Goal: Find specific page/section: Find specific page/section

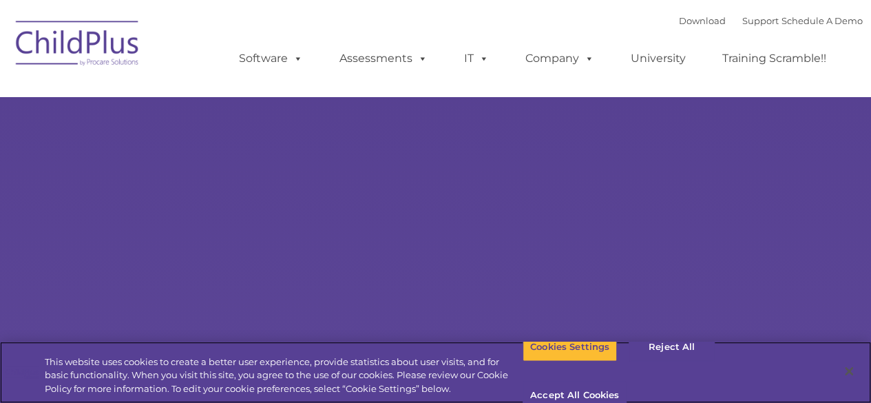
select select "MEDIUM"
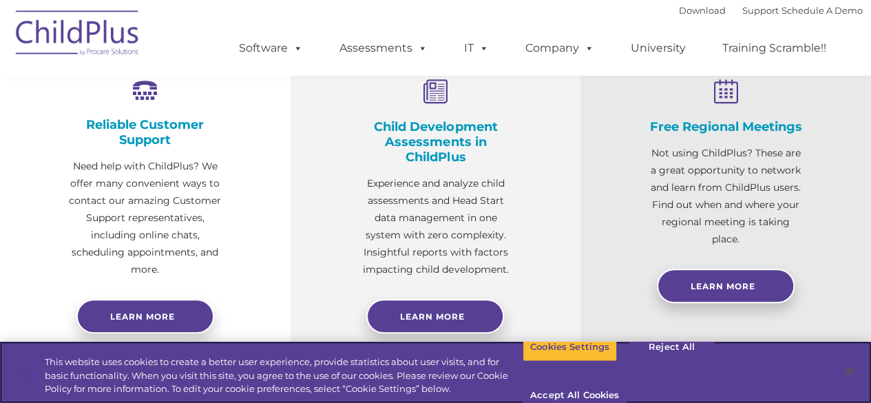
scroll to position [415, 0]
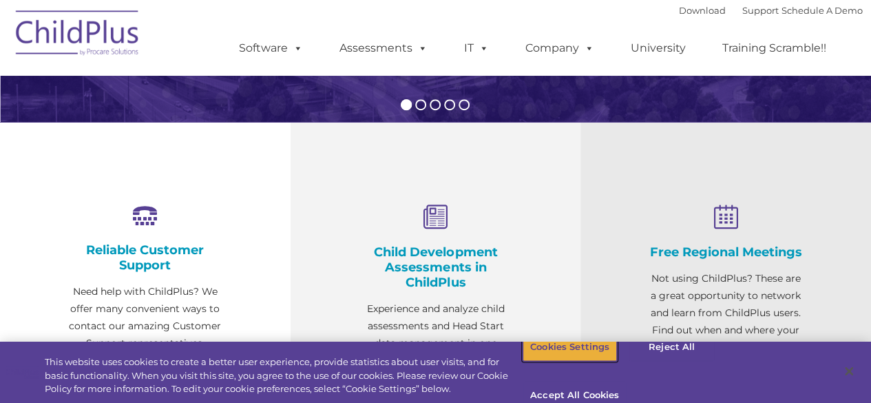
click at [573, 353] on button "Cookies Settings" at bounding box center [570, 347] width 94 height 29
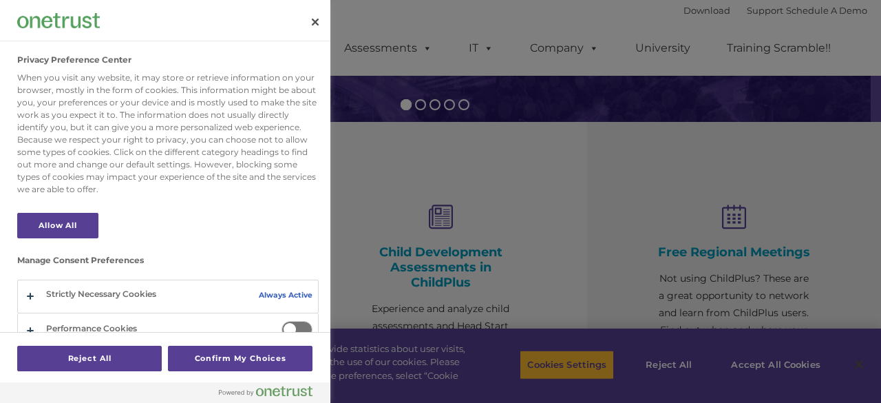
click at [311, 38] on div "Privacy Preference Center" at bounding box center [165, 20] width 331 height 41
click at [313, 25] on button "Close" at bounding box center [315, 22] width 30 height 30
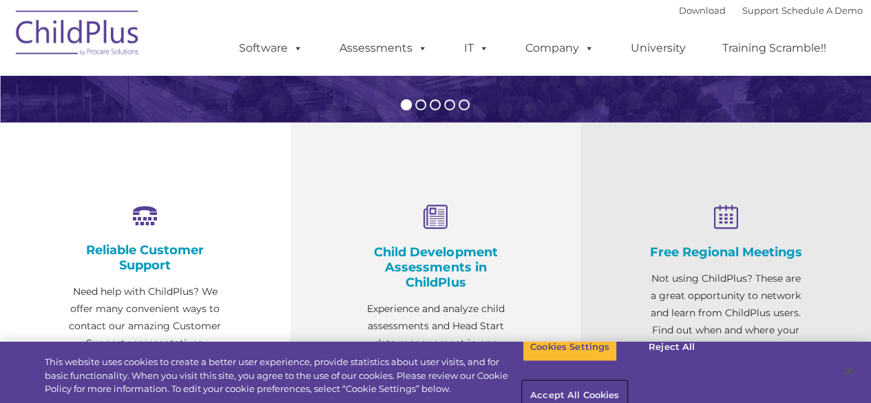
click at [627, 382] on button "Accept All Cookies" at bounding box center [575, 396] width 104 height 29
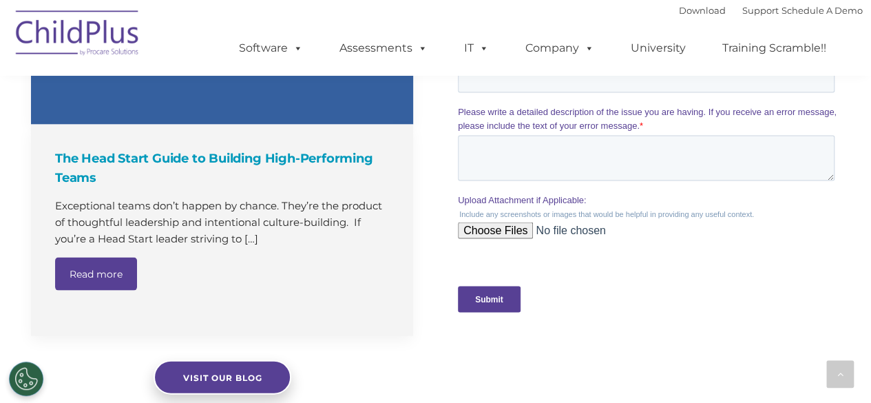
scroll to position [1311, 0]
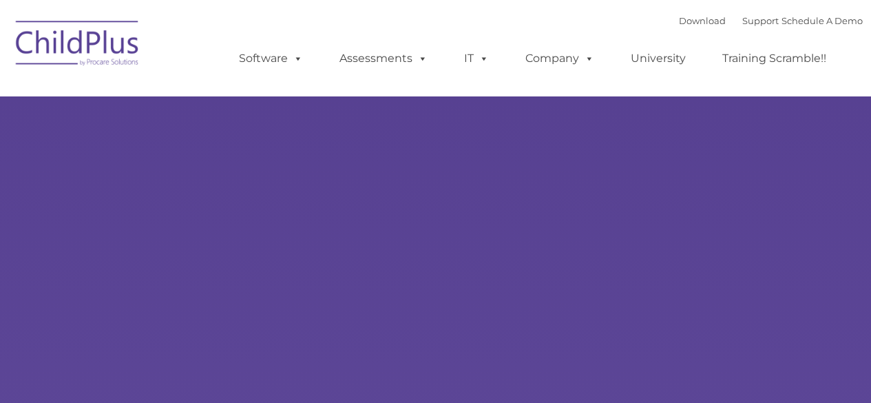
type input ""
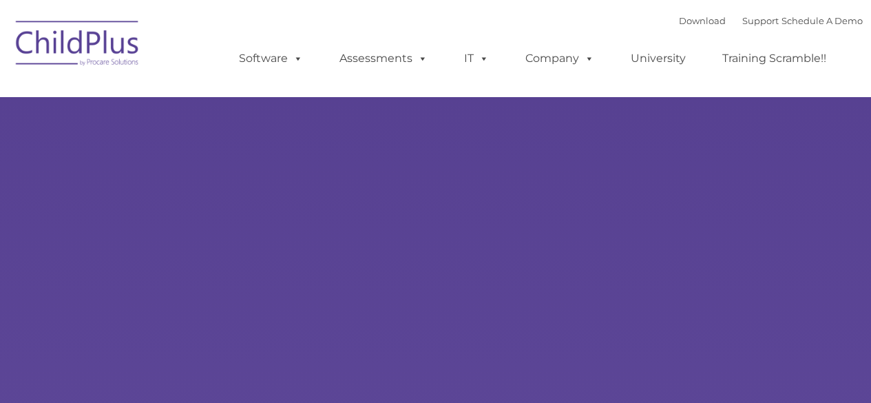
select select "MEDIUM"
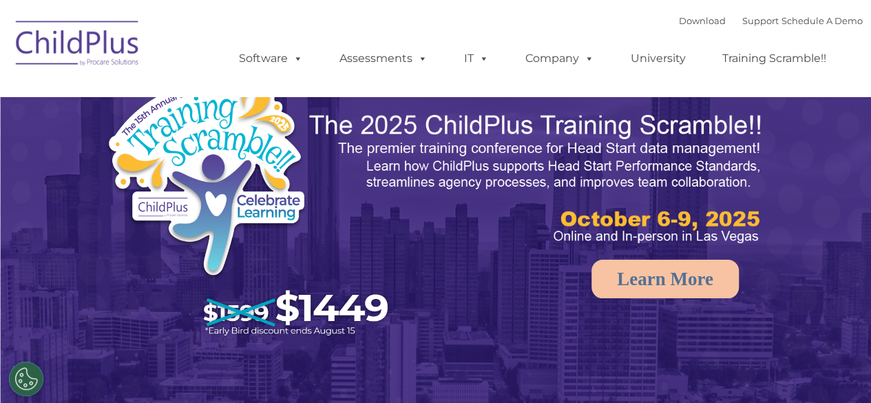
click at [63, 34] on img at bounding box center [78, 45] width 138 height 69
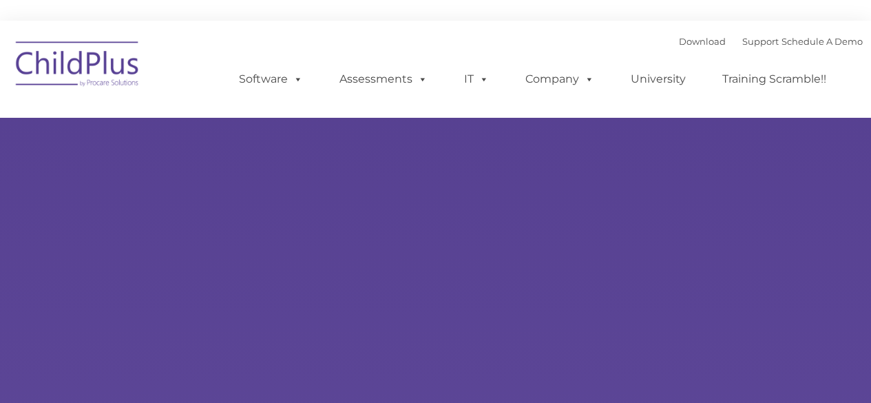
select select "MEDIUM"
